Goal: Find specific page/section: Find specific page/section

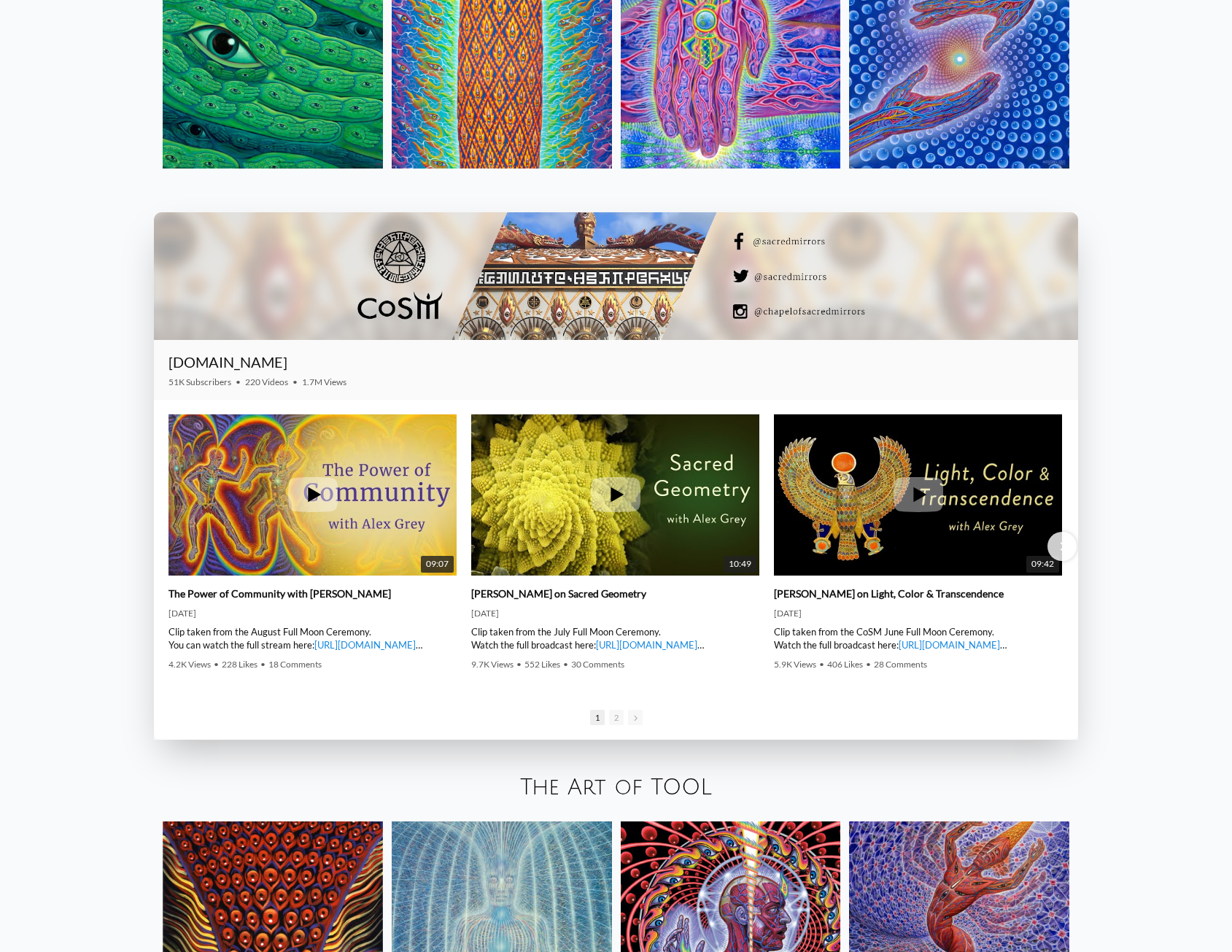
scroll to position [2924, 0]
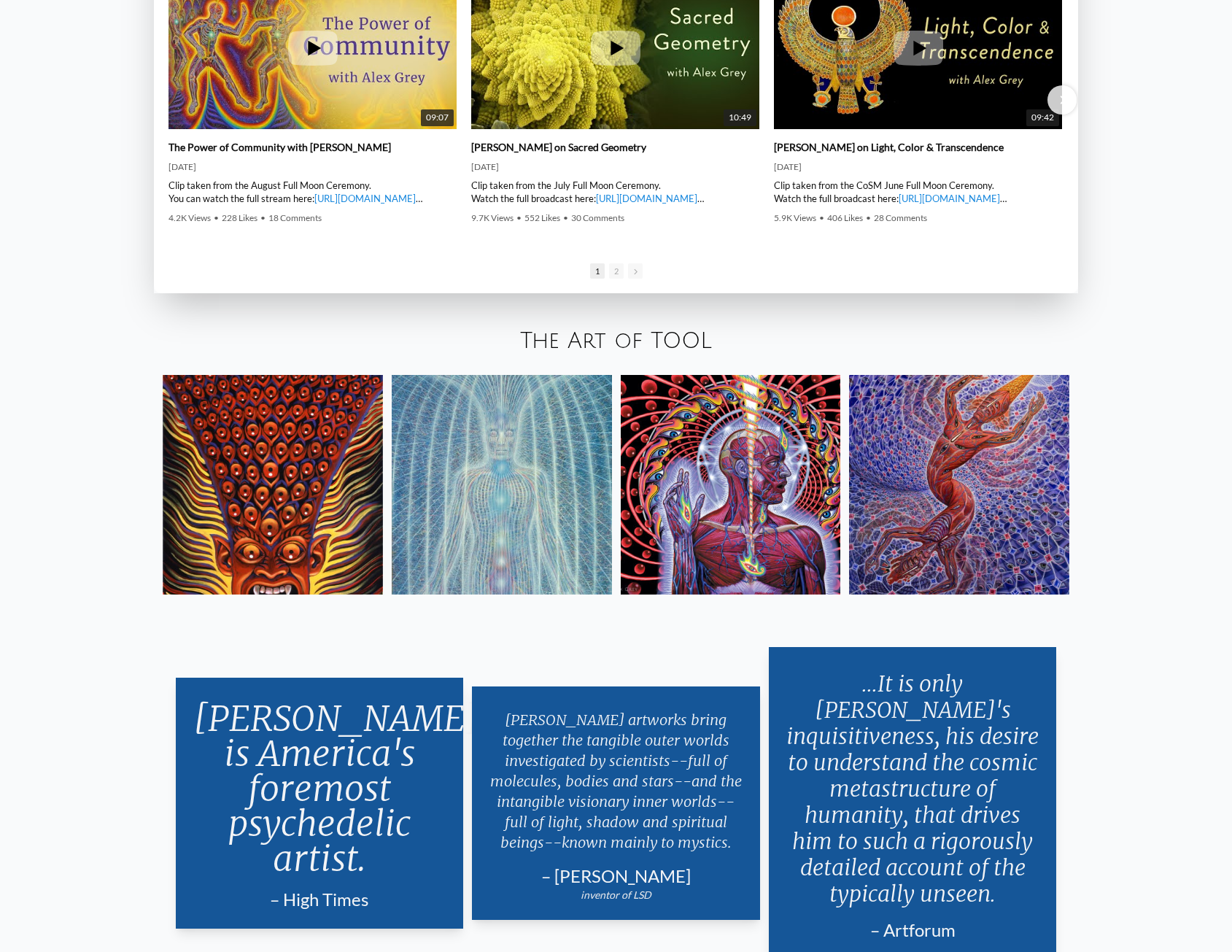
click at [613, 348] on link "The Art of TOOL" at bounding box center [616, 341] width 192 height 24
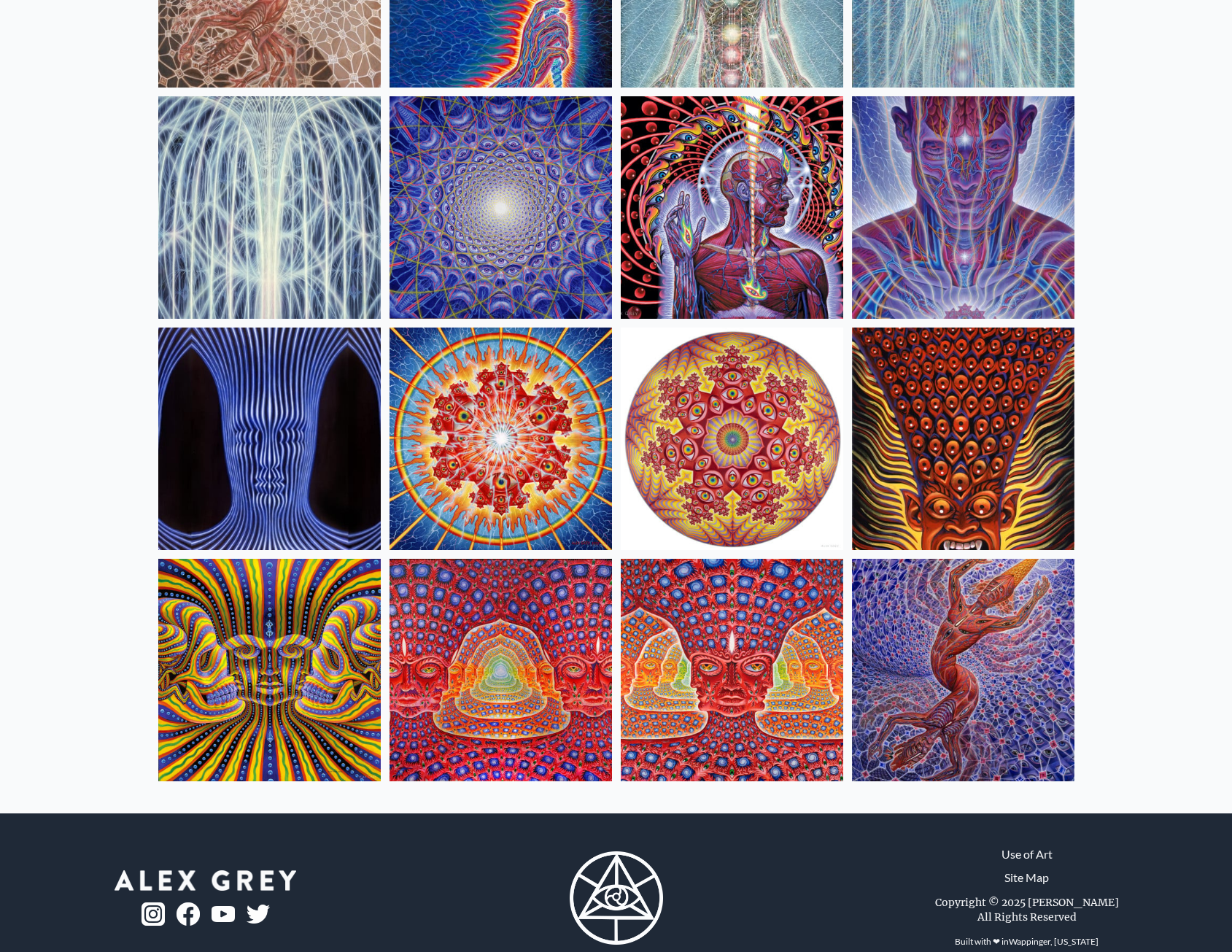
scroll to position [328, 0]
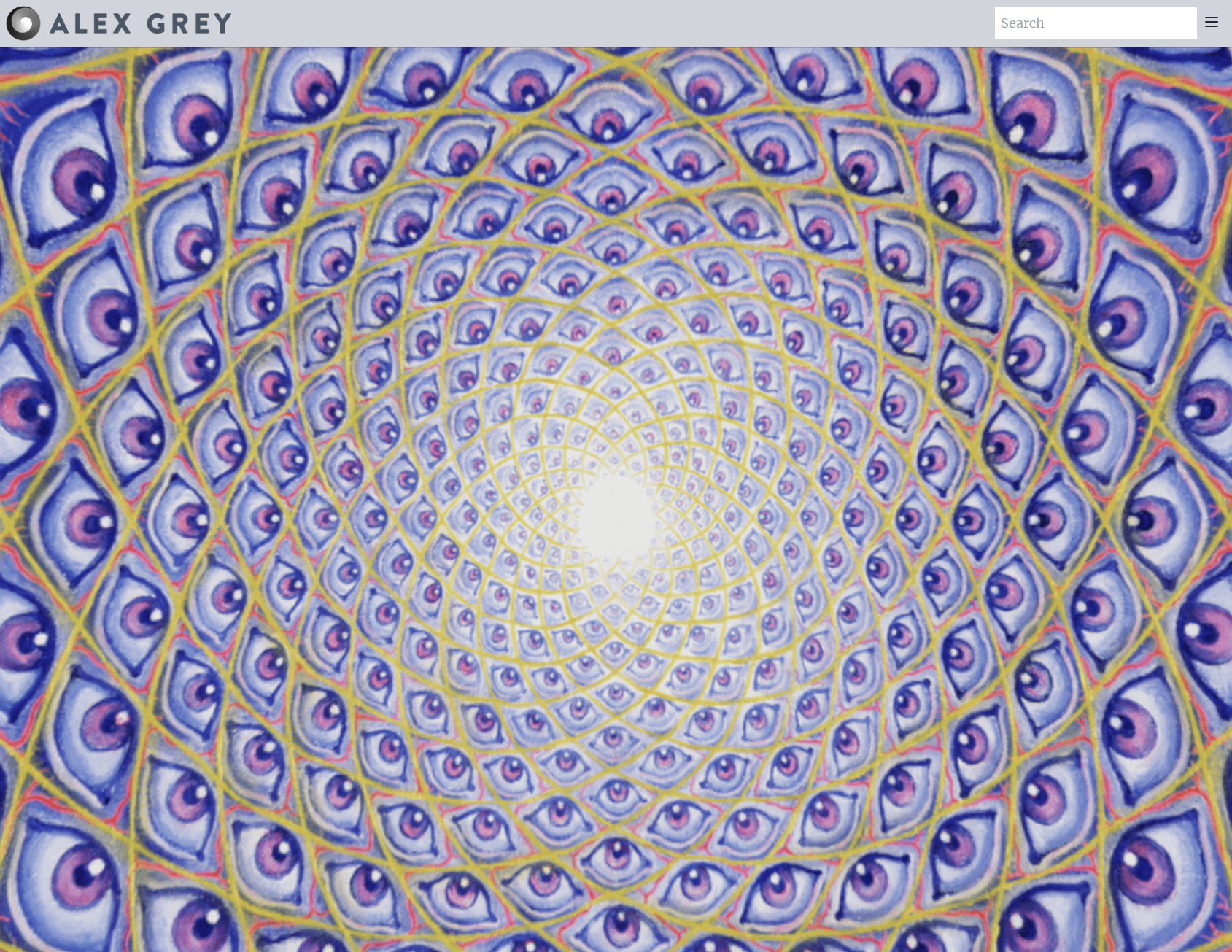
click at [1050, 25] on input "search" at bounding box center [1096, 23] width 202 height 32
type input "net of being"
